Goal: Task Accomplishment & Management: Manage account settings

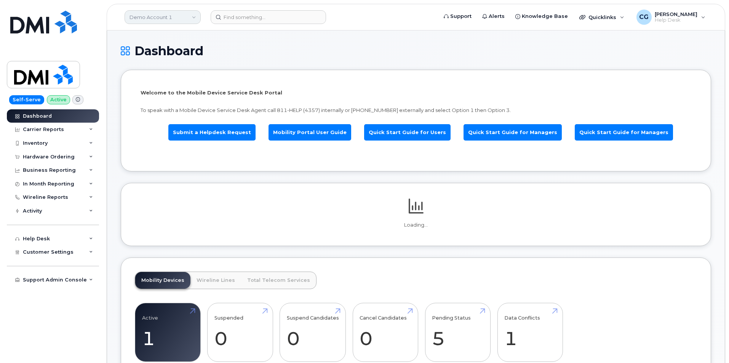
click at [150, 16] on link "Demo Account 1" at bounding box center [163, 17] width 76 height 14
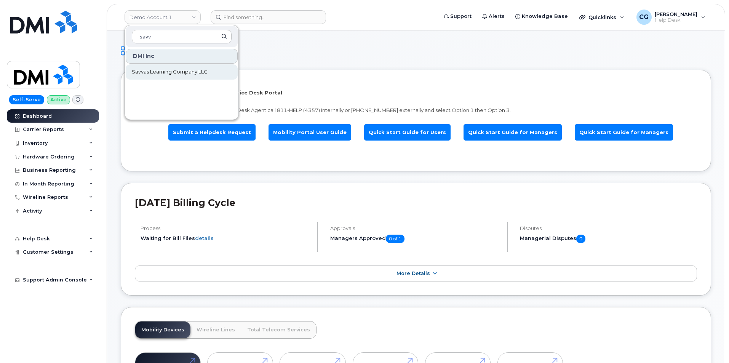
type input "savv"
click at [160, 74] on span "Savvas Learning Company LLC" at bounding box center [170, 72] width 76 height 8
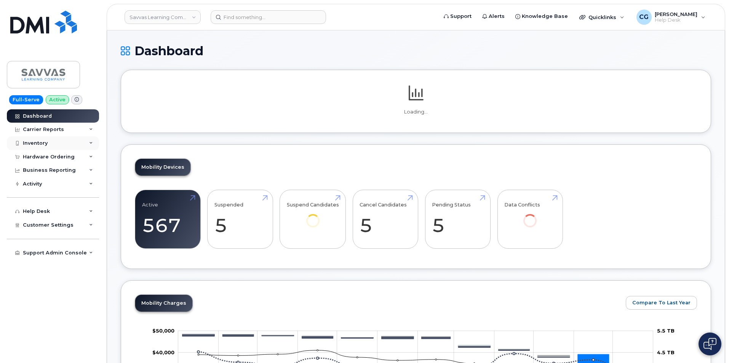
click at [37, 143] on div "Inventory" at bounding box center [35, 143] width 25 height 6
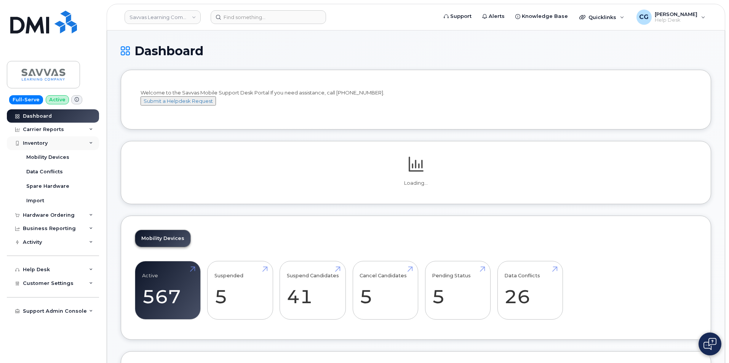
click at [38, 141] on div "Inventory" at bounding box center [35, 143] width 25 height 6
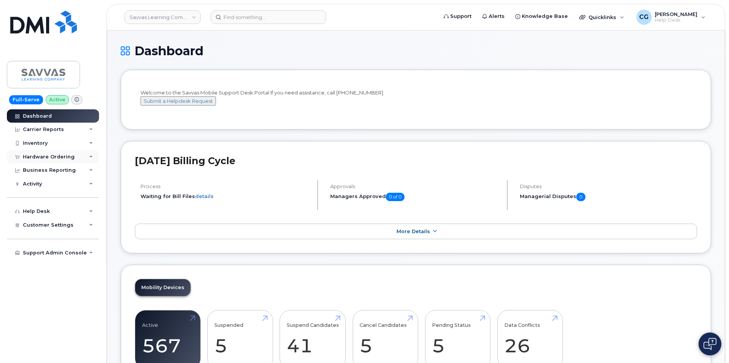
click at [40, 156] on div "Hardware Ordering" at bounding box center [49, 157] width 52 height 6
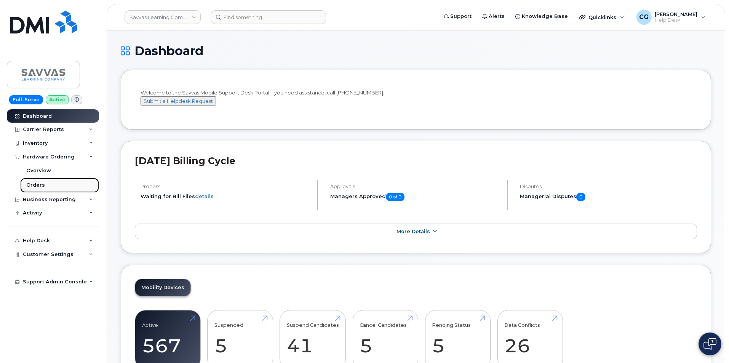
click at [39, 186] on div "Orders" at bounding box center [35, 185] width 19 height 7
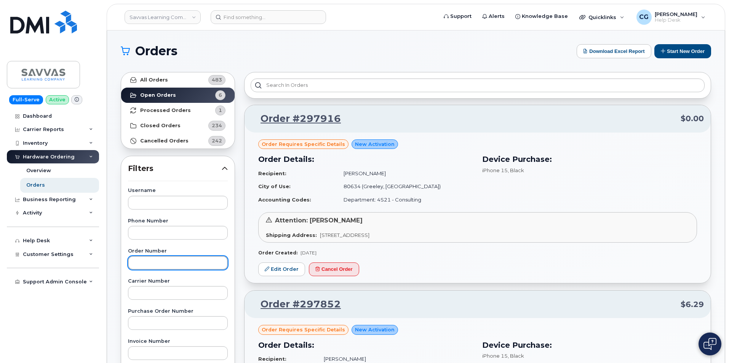
click at [144, 263] on input "text" at bounding box center [178, 263] width 100 height 14
type input "297842"
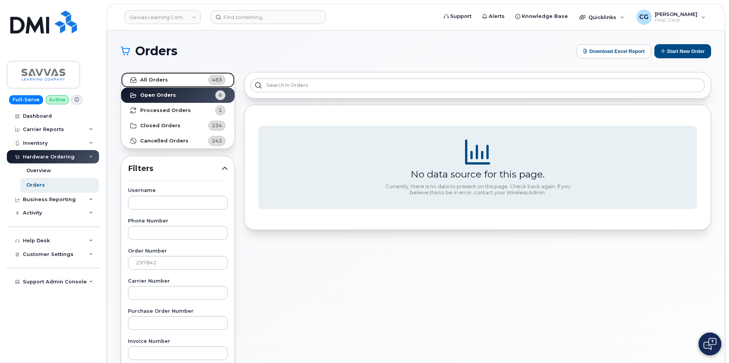
click at [153, 79] on strong "All Orders" at bounding box center [154, 80] width 28 height 6
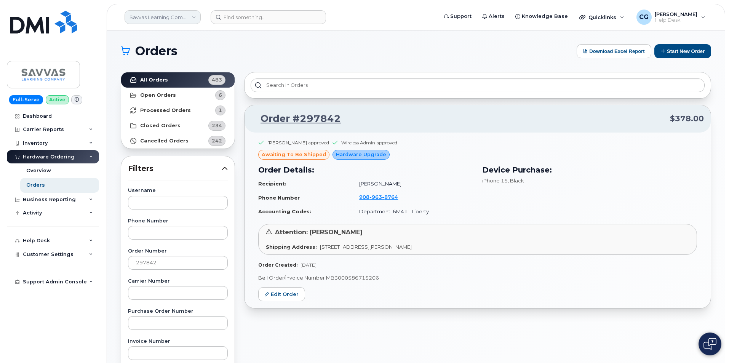
click at [147, 14] on link "Savvas Learning Company LLC" at bounding box center [163, 17] width 76 height 14
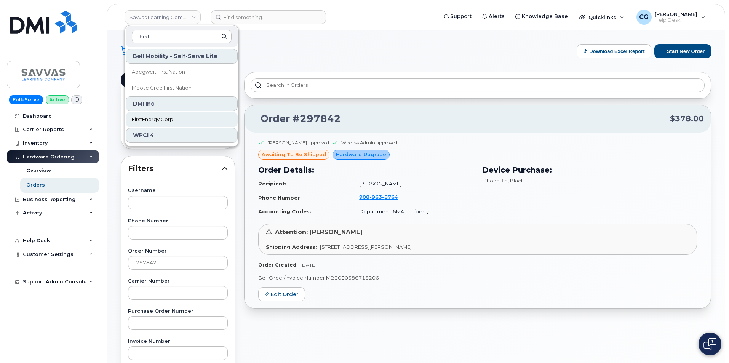
type input "first"
click at [167, 122] on span "FirstEnergy Corp" at bounding box center [153, 120] width 42 height 8
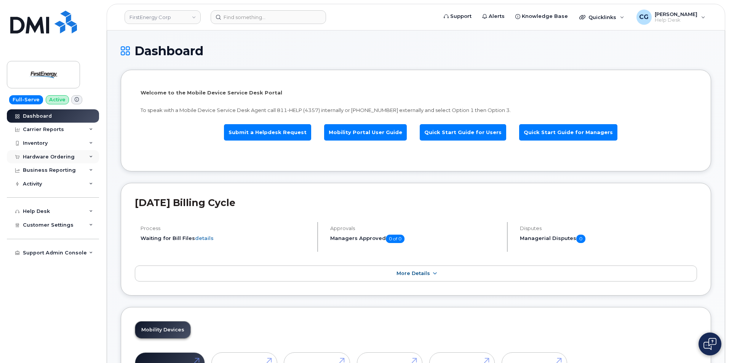
click at [39, 158] on div "Hardware Ordering" at bounding box center [49, 157] width 52 height 6
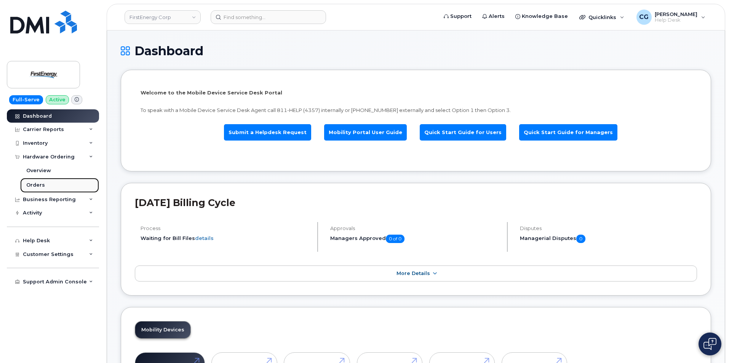
click at [35, 183] on div "Orders" at bounding box center [35, 185] width 19 height 7
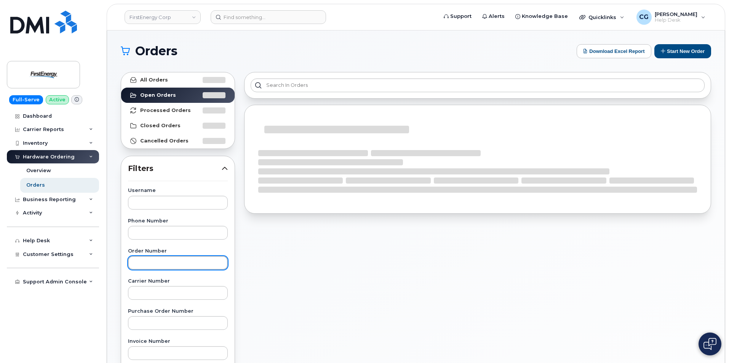
click at [147, 260] on input "text" at bounding box center [178, 263] width 100 height 14
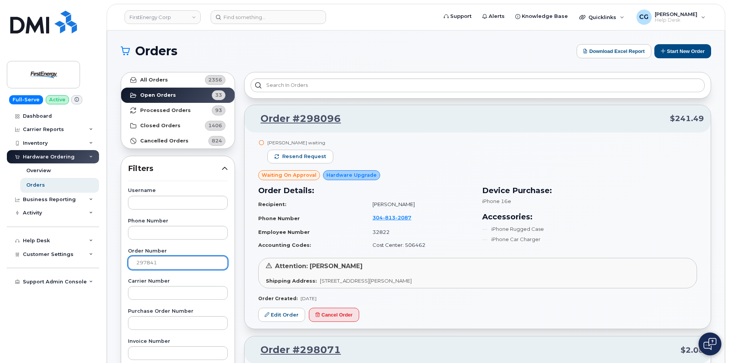
type input "297841"
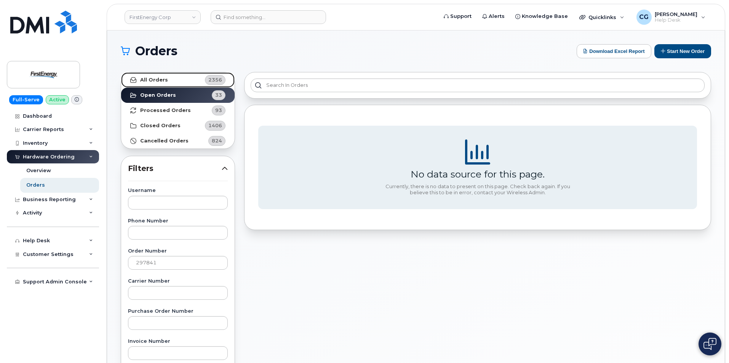
click at [163, 80] on strong "All Orders" at bounding box center [154, 80] width 28 height 6
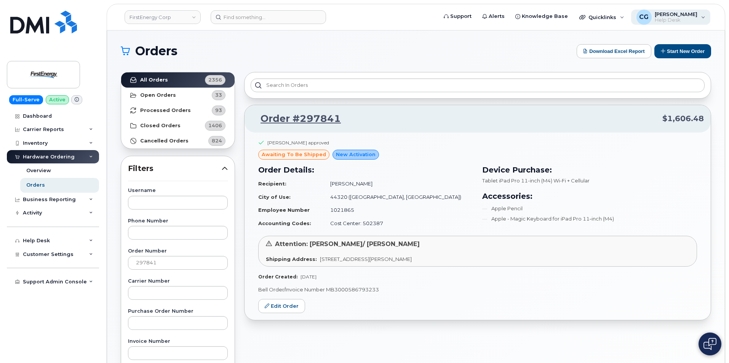
click at [679, 16] on span "[PERSON_NAME]" at bounding box center [676, 14] width 43 height 6
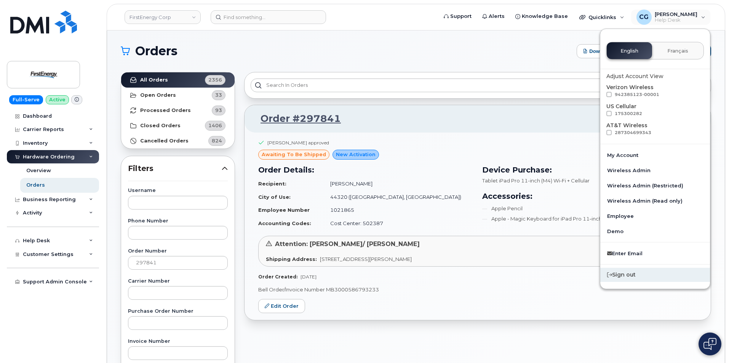
click at [638, 278] on div "Sign out" at bounding box center [656, 275] width 110 height 14
